Goal: Task Accomplishment & Management: Use online tool/utility

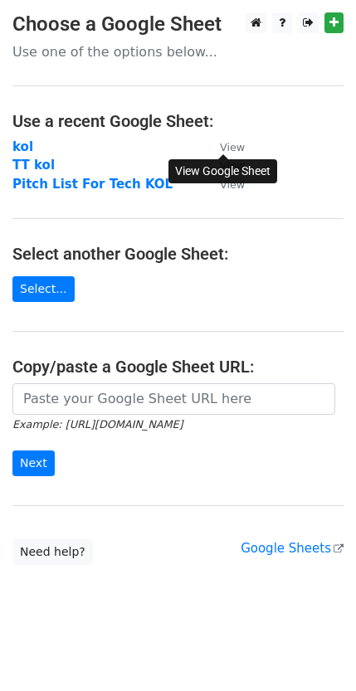
click at [235, 142] on small "View" at bounding box center [232, 147] width 25 height 12
click at [23, 143] on strong "kol" at bounding box center [22, 146] width 21 height 15
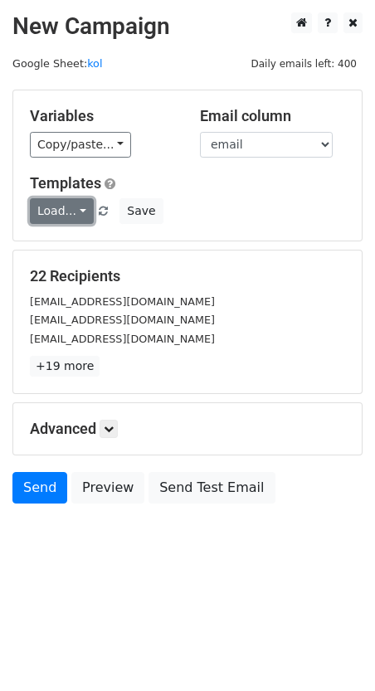
click at [74, 217] on link "Load..." at bounding box center [62, 211] width 64 height 26
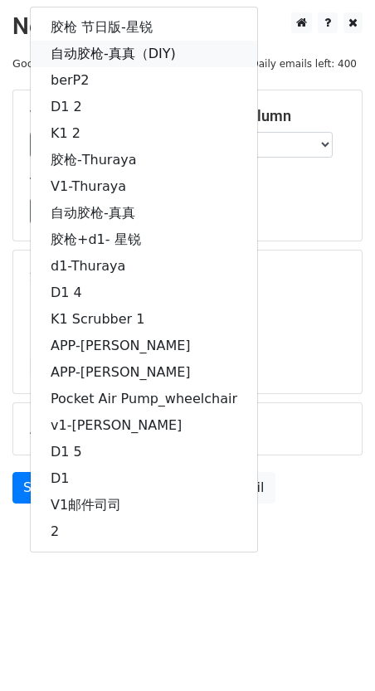
click at [158, 51] on link "自动胶枪-真真（DIY)" at bounding box center [144, 54] width 226 height 27
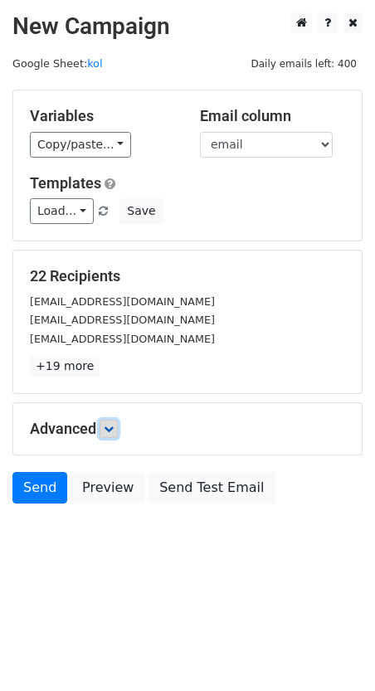
click at [114, 424] on icon at bounding box center [109, 429] width 10 height 10
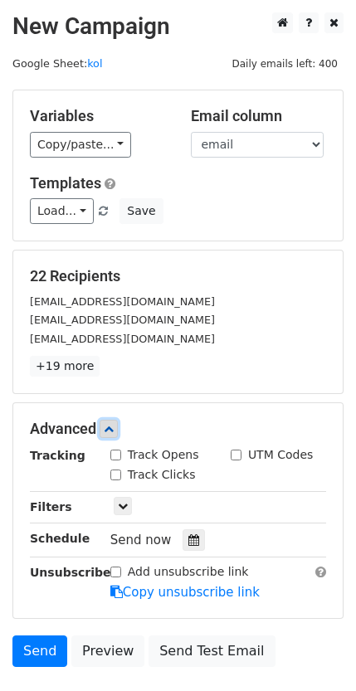
scroll to position [117, 0]
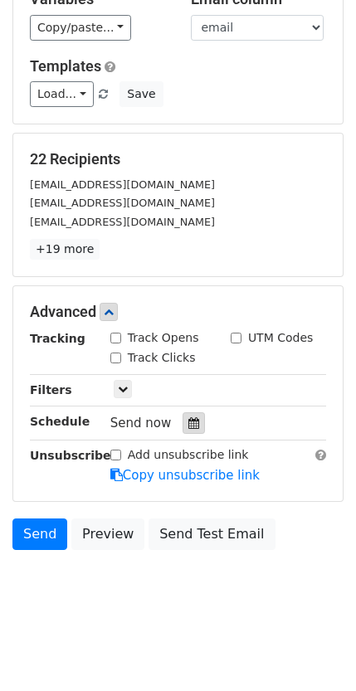
click at [188, 417] on icon at bounding box center [193, 423] width 11 height 12
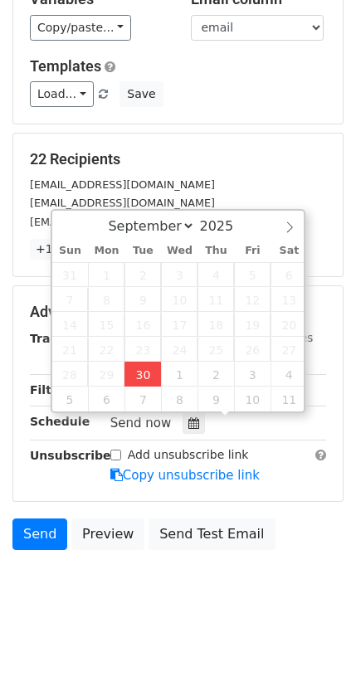
type input "[DATE] 17:28"
type input "05"
type input "28"
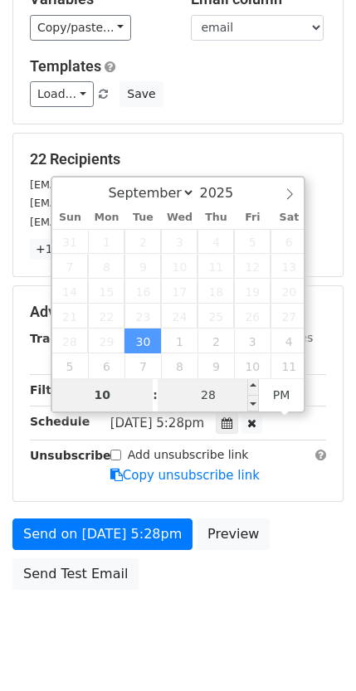
type input "10"
type input "2025-09-30 22:28"
click at [202, 388] on input "28" at bounding box center [208, 394] width 101 height 33
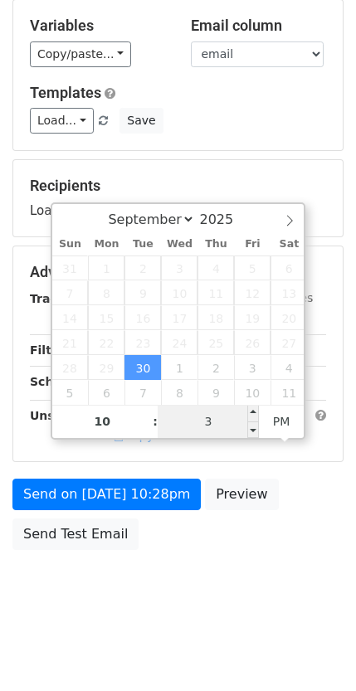
type input "30"
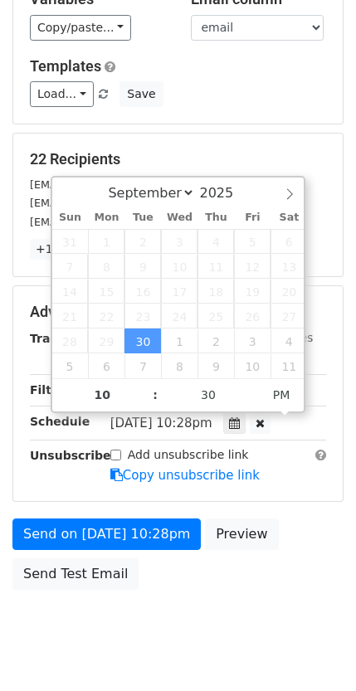
type input "2025-09-30 22:30"
click at [344, 415] on main "New Campaign Daily emails left: 400 Google Sheet: kol Variables Copy/paste... {…" at bounding box center [178, 247] width 356 height 702
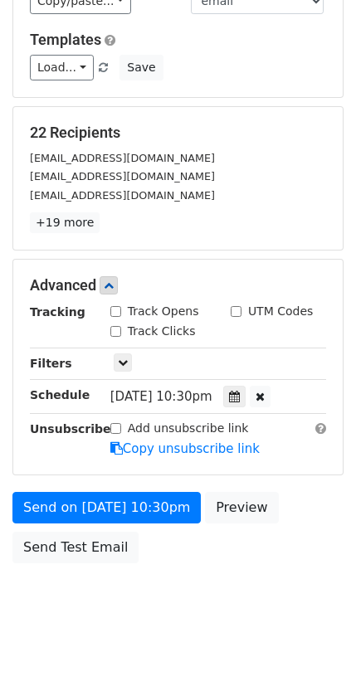
scroll to position [157, 0]
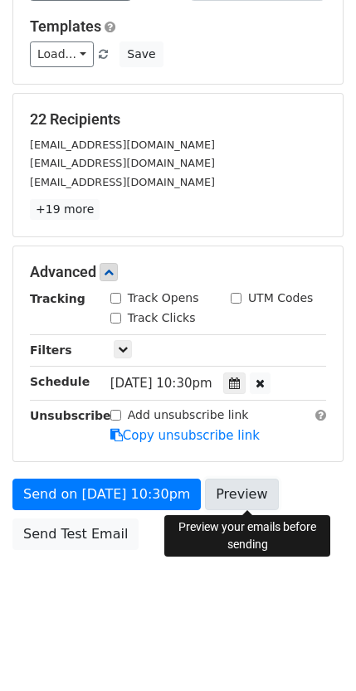
click at [249, 491] on link "Preview" at bounding box center [241, 494] width 73 height 32
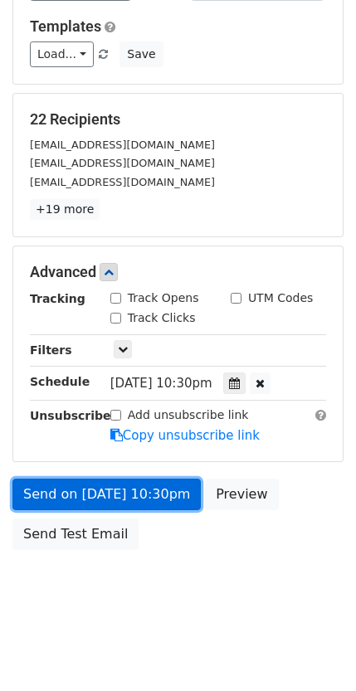
click at [61, 497] on link "Send on Sep 30 at 10:30pm" at bounding box center [106, 494] width 188 height 32
